Goal: Find specific page/section: Find specific page/section

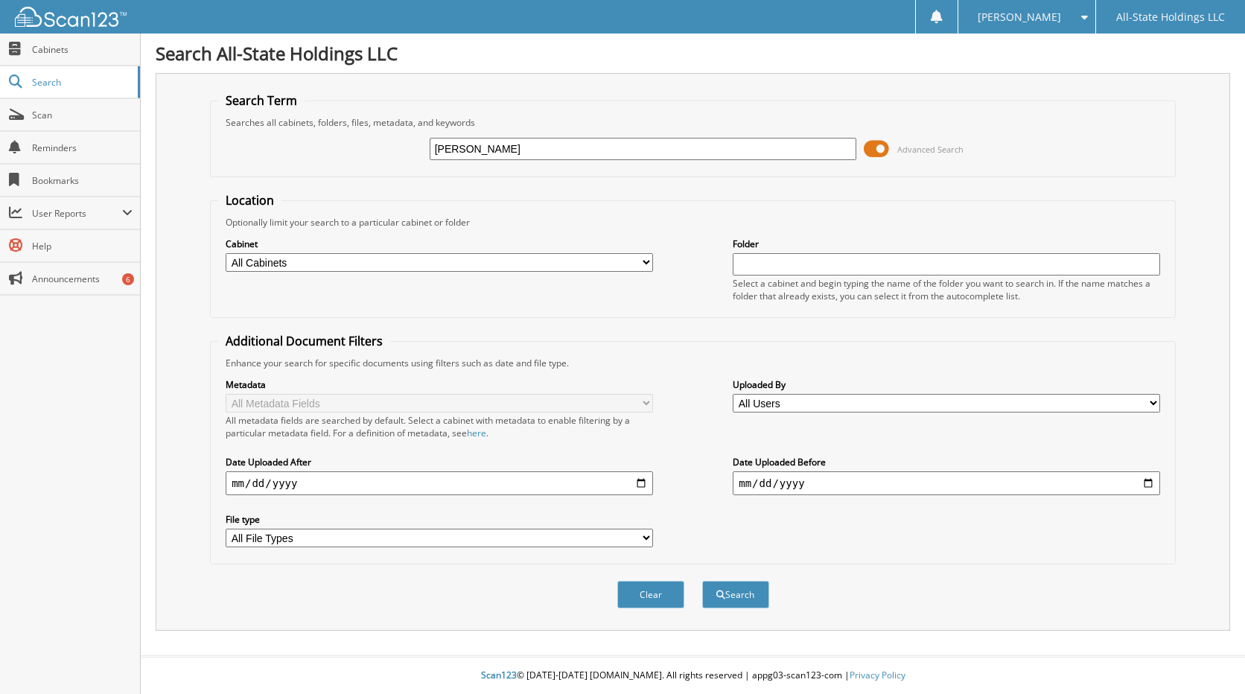
type input "[PERSON_NAME]"
click at [702, 581] on button "Search" at bounding box center [735, 595] width 67 height 28
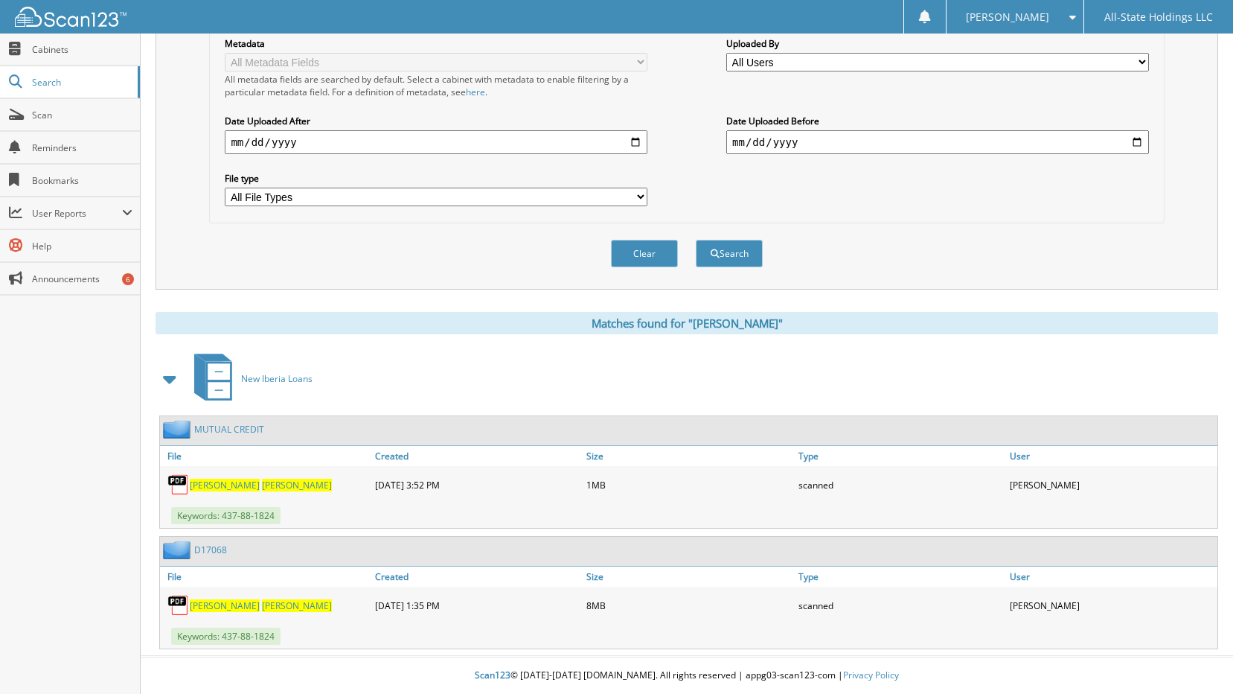
click at [262, 480] on span "[PERSON_NAME]" at bounding box center [297, 485] width 70 height 13
click at [262, 604] on span "[PERSON_NAME]" at bounding box center [297, 605] width 70 height 13
click at [262, 601] on span "[PERSON_NAME]" at bounding box center [297, 605] width 70 height 13
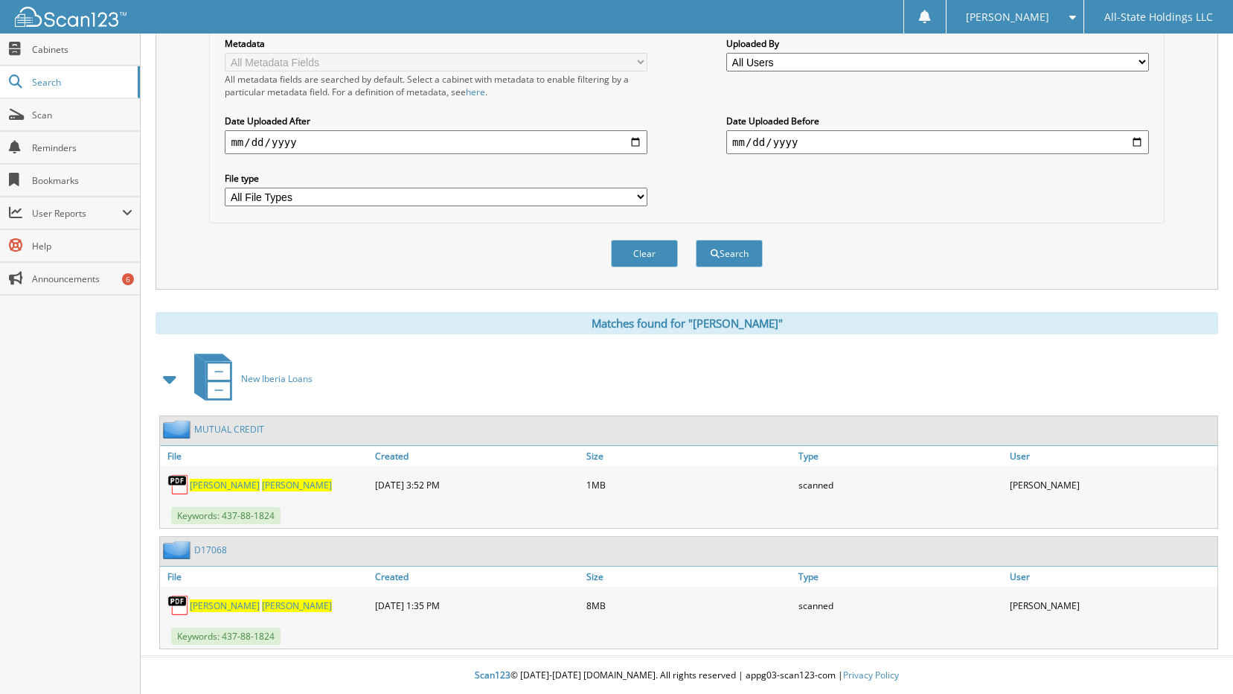
click at [262, 602] on span "MIGUES" at bounding box center [297, 605] width 70 height 13
click at [262, 610] on span "MIGUES" at bounding box center [297, 605] width 70 height 13
click at [262, 605] on span "MIGUES" at bounding box center [297, 605] width 70 height 13
